Goal: Navigation & Orientation: Find specific page/section

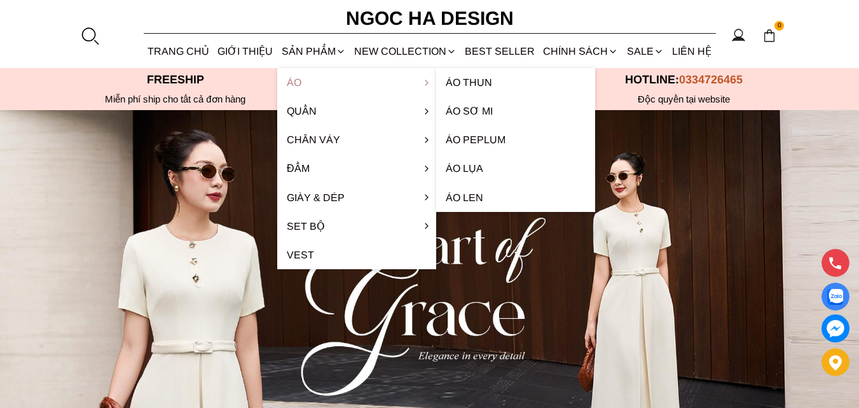
click at [299, 81] on link "Áo" at bounding box center [356, 82] width 159 height 29
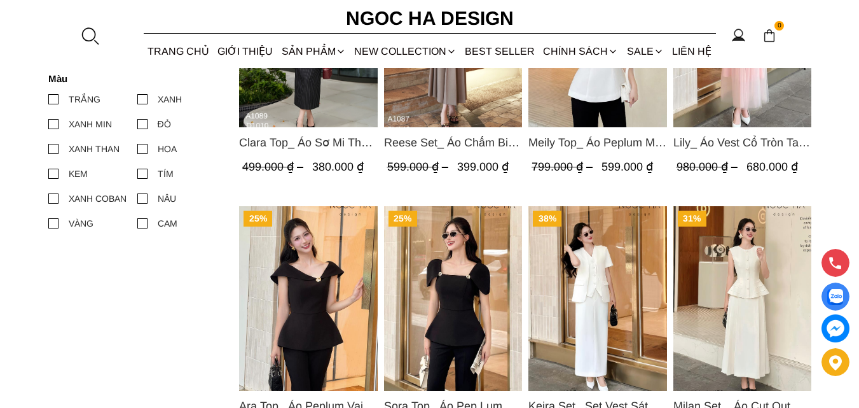
scroll to position [509, 0]
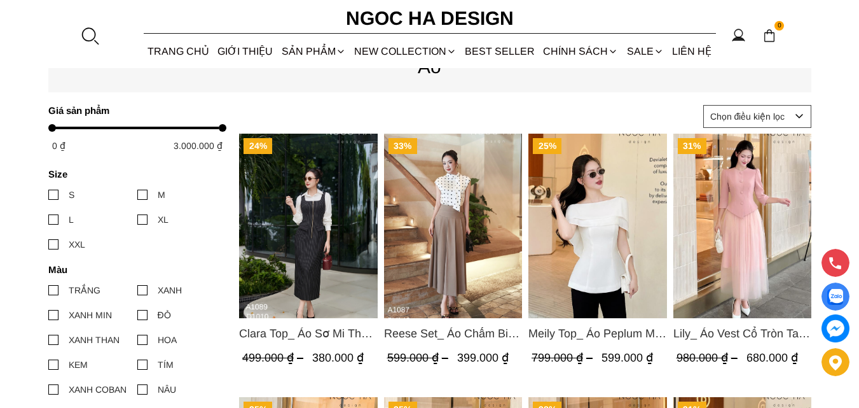
click at [55, 193] on div at bounding box center [53, 194] width 10 height 10
click at [48, 195] on input "S" at bounding box center [48, 195] width 0 height 0
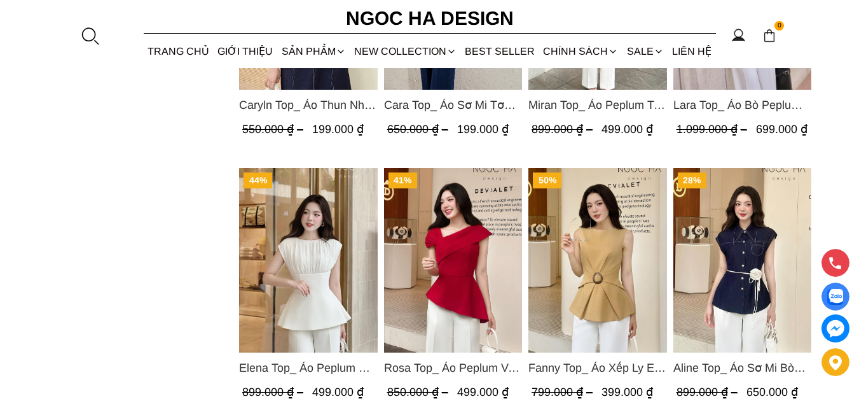
scroll to position [1653, 0]
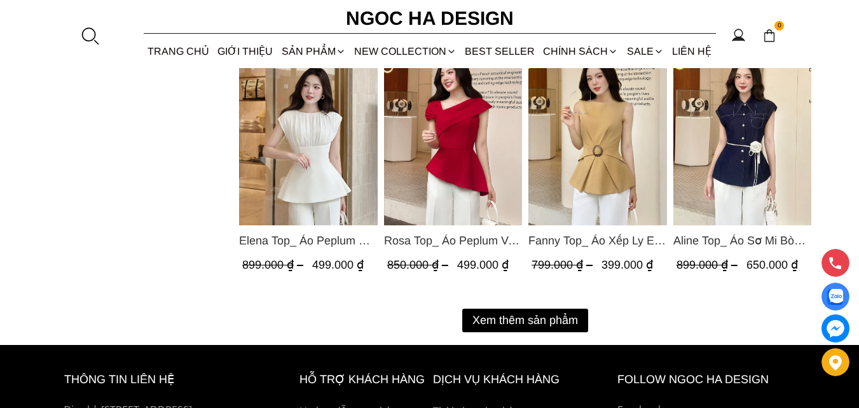
click at [491, 312] on button "Xem thêm sản phẩm" at bounding box center [525, 320] width 126 height 24
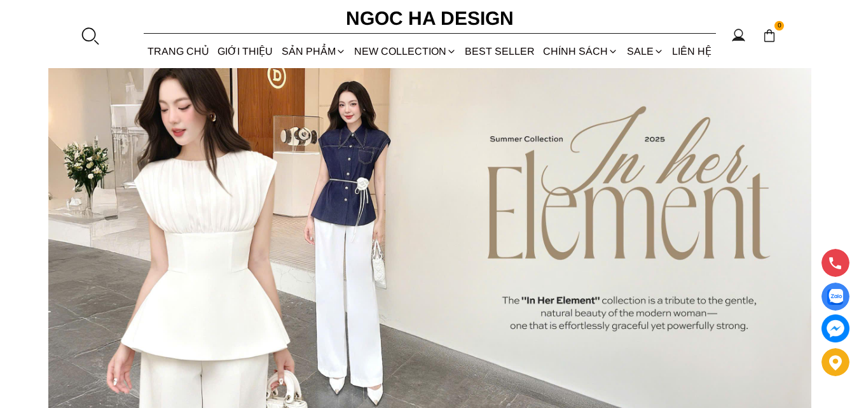
scroll to position [0, 0]
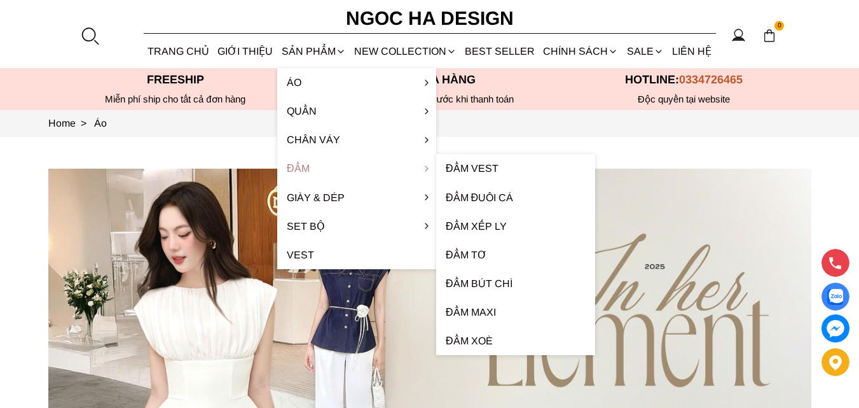
click at [298, 171] on link "Đầm" at bounding box center [356, 168] width 159 height 29
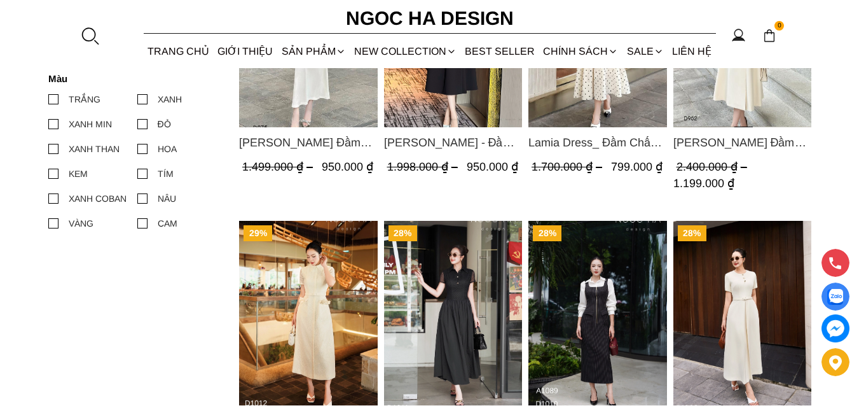
scroll to position [509, 0]
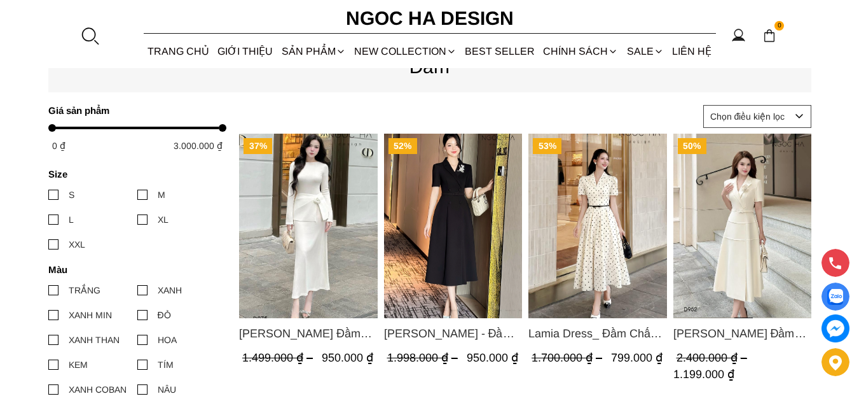
click at [608, 326] on span "Lamia Dress_ Đầm Chấm Bi Cổ Vest Màu Kem D1003" at bounding box center [597, 333] width 139 height 18
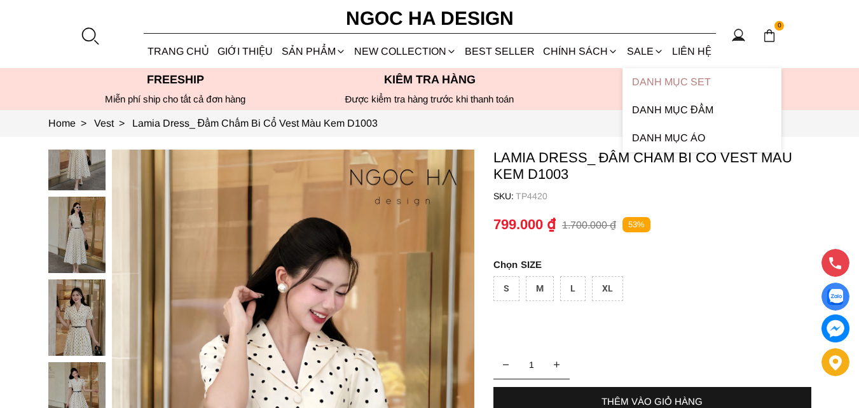
click at [647, 82] on link "Danh Mục Set" at bounding box center [701, 82] width 159 height 28
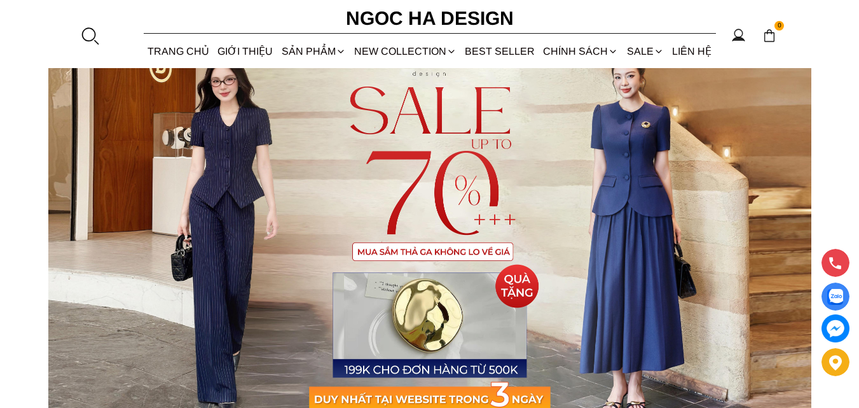
scroll to position [64, 0]
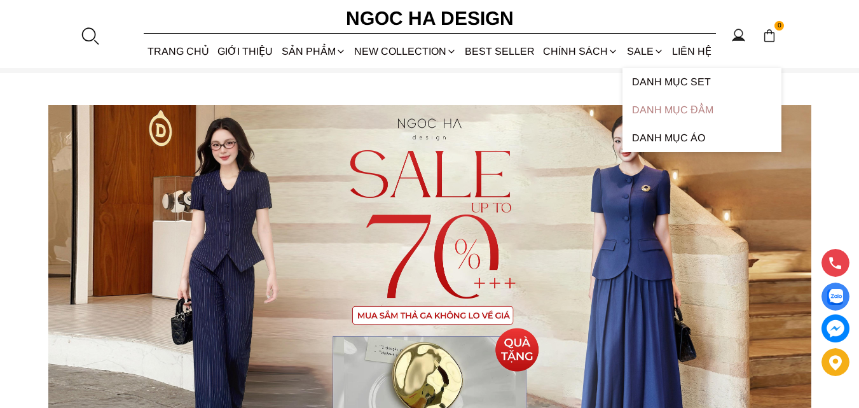
click at [652, 109] on link "Danh Mục Đầm" at bounding box center [701, 110] width 159 height 28
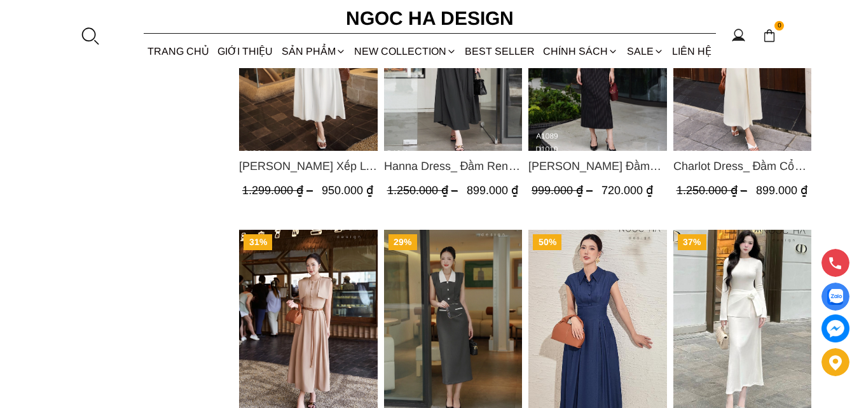
scroll to position [699, 0]
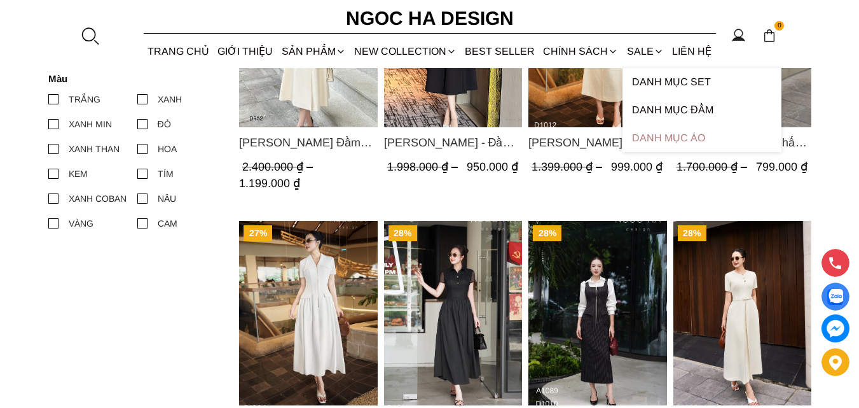
click at [654, 137] on link "Danh Mục Áo" at bounding box center [701, 138] width 159 height 28
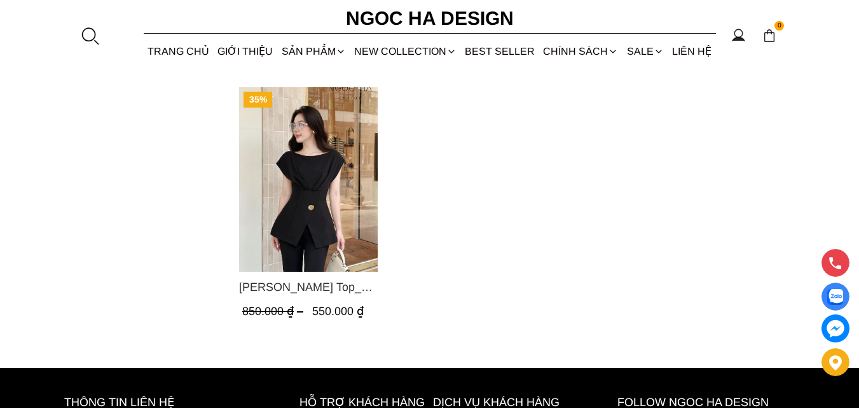
scroll to position [1208, 0]
